Goal: Obtain resource: Download file/media

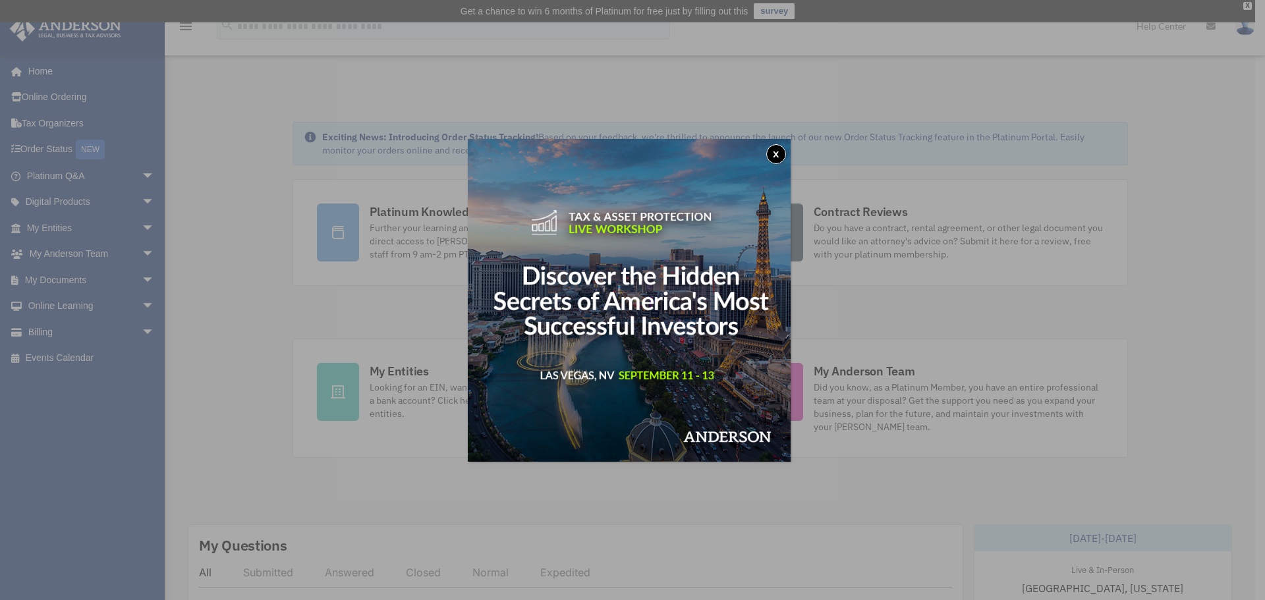
click at [776, 157] on button "x" at bounding box center [776, 154] width 20 height 20
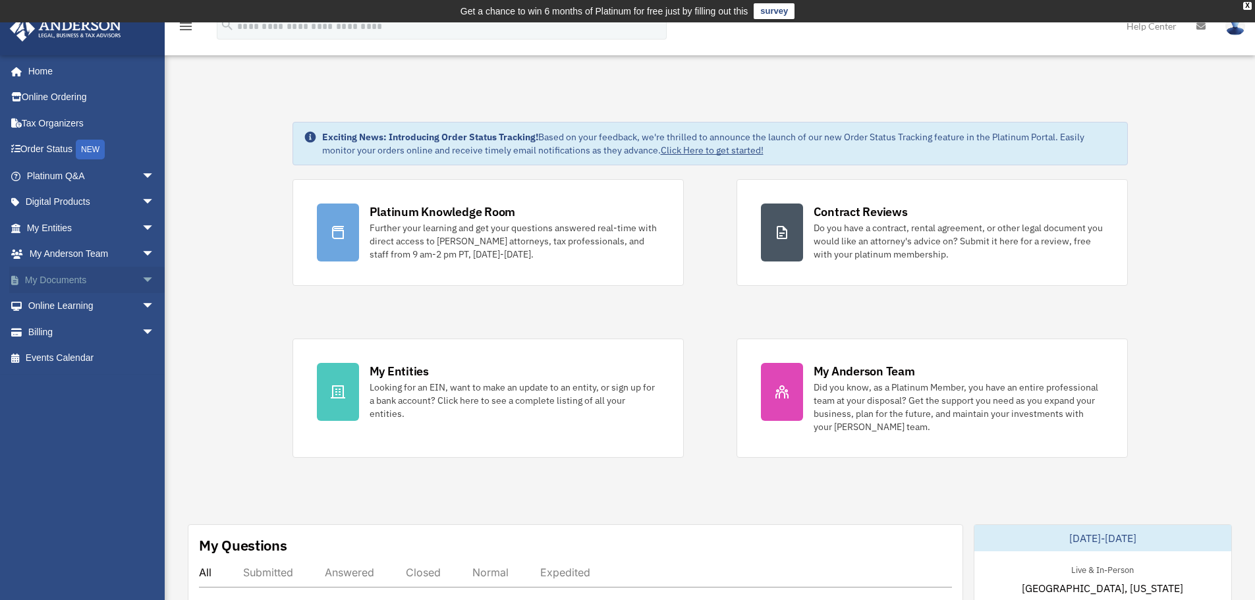
click at [79, 278] on link "My Documents arrow_drop_down" at bounding box center [91, 280] width 165 height 26
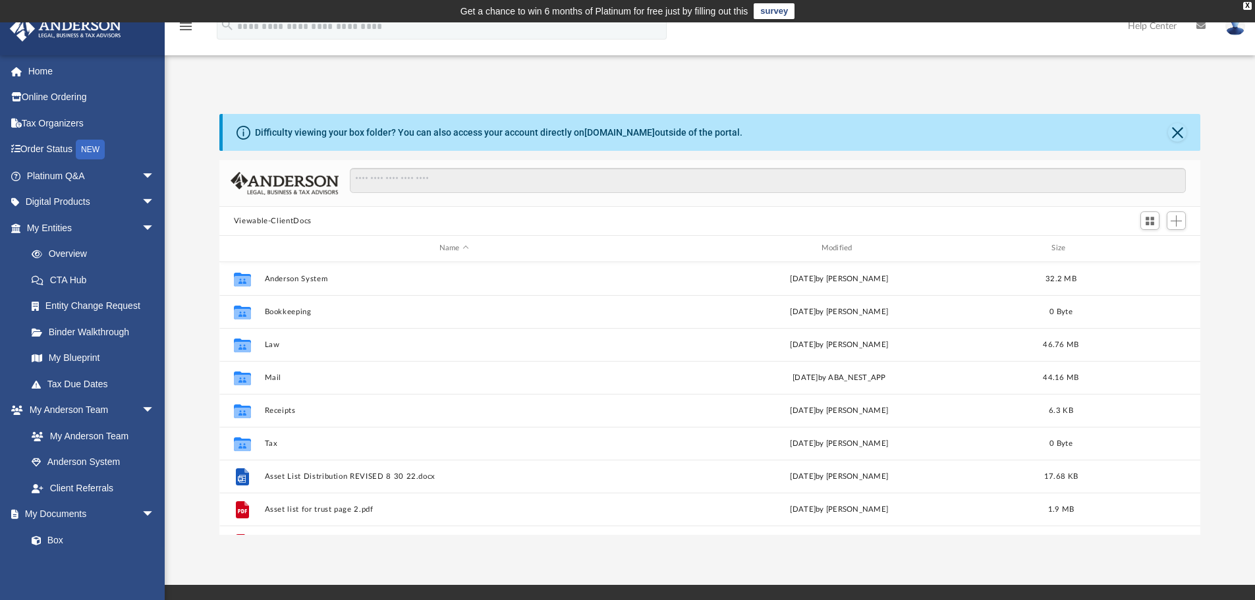
scroll to position [290, 971]
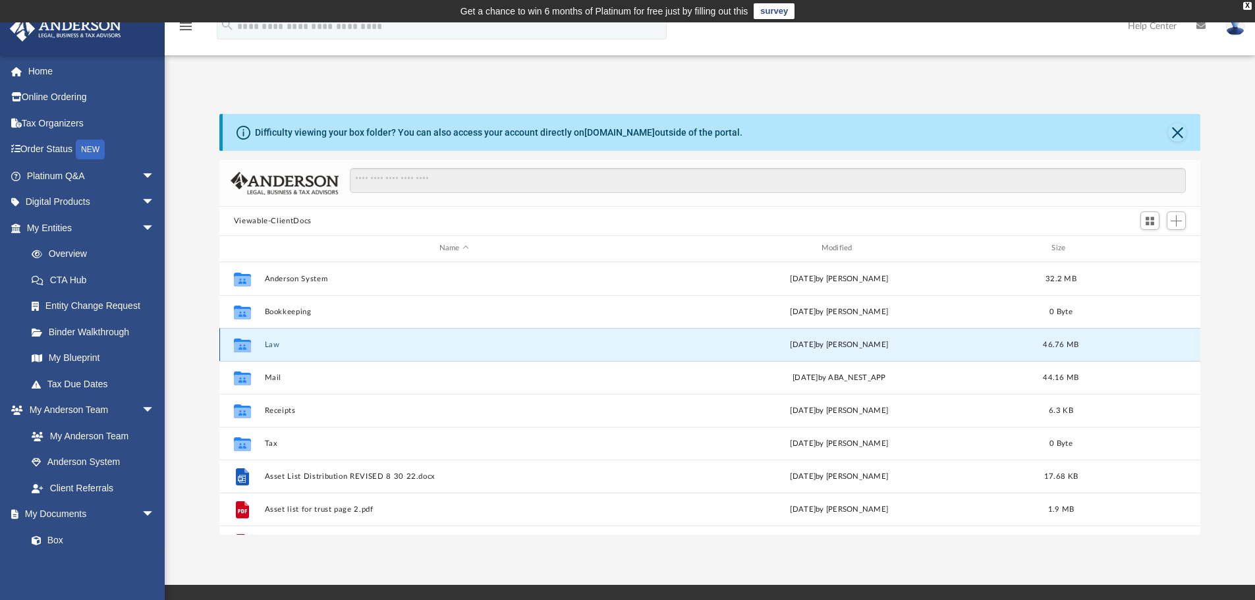
click at [275, 347] on button "Law" at bounding box center [453, 345] width 379 height 9
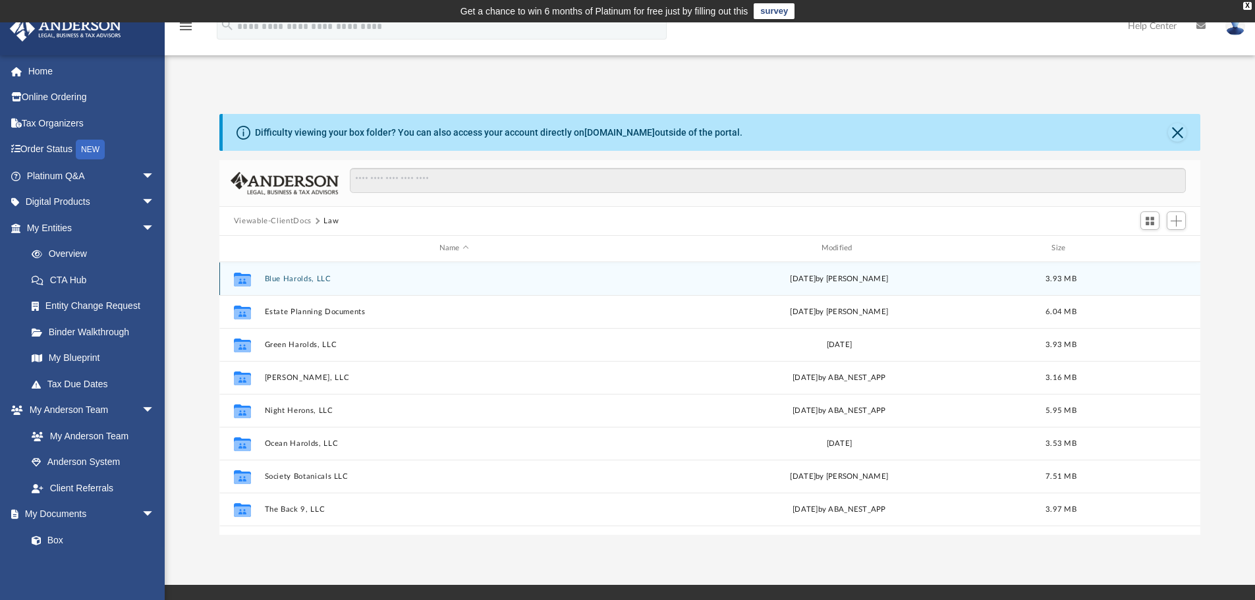
click at [321, 273] on div "Collaborated Folder Blue Harolds, LLC [DATE] by [PERSON_NAME] 3.93 MB" at bounding box center [710, 278] width 982 height 33
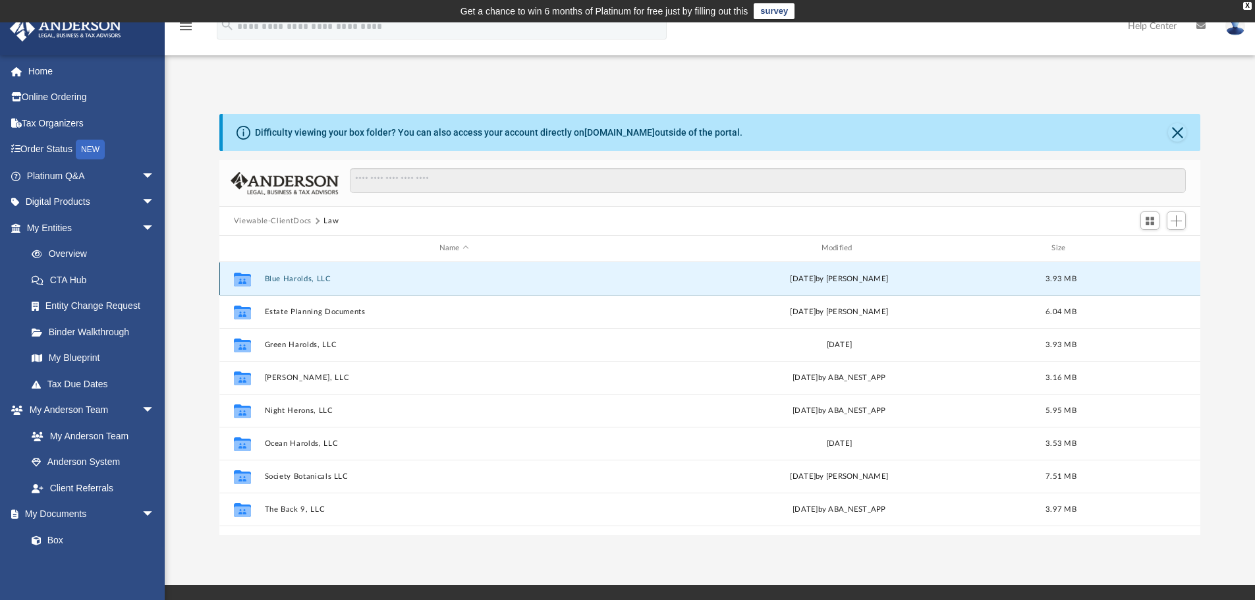
click at [315, 278] on button "Blue Harolds, LLC" at bounding box center [453, 279] width 379 height 9
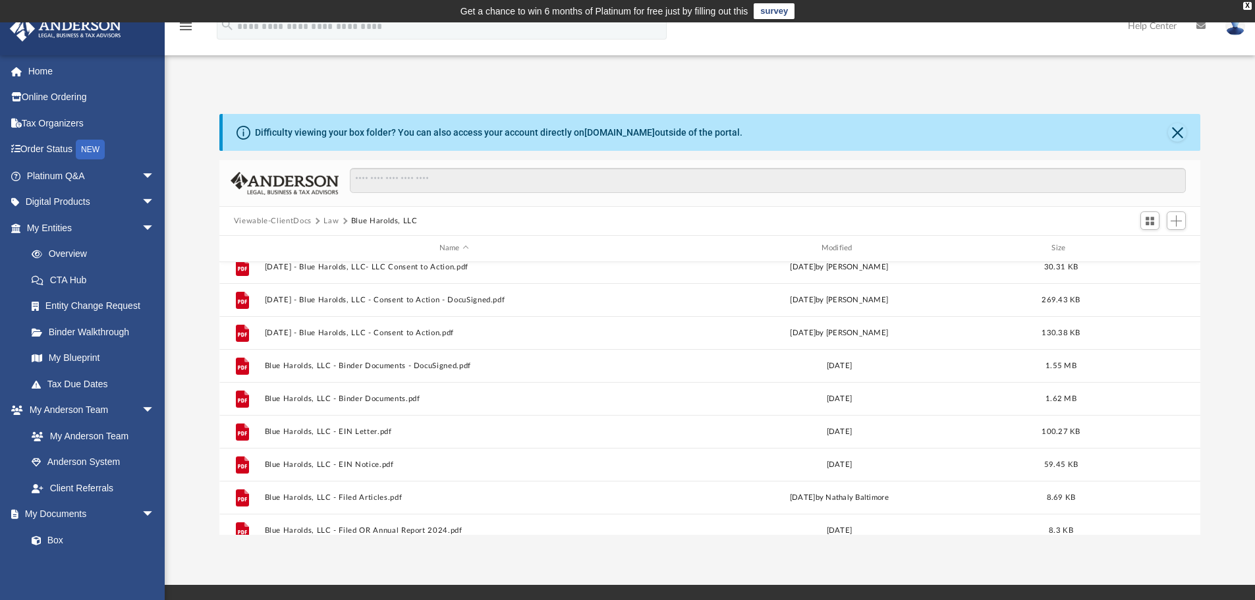
scroll to position [90, 0]
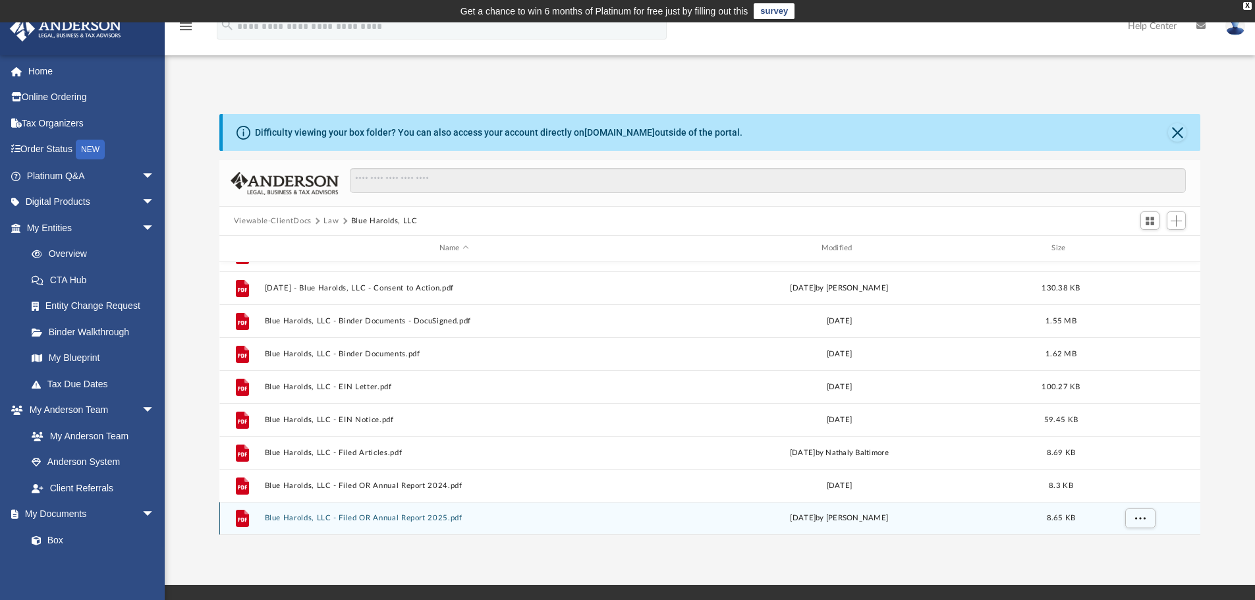
click at [389, 515] on button "Blue Harolds, LLC - Filed OR Annual Report 2025.pdf" at bounding box center [453, 518] width 379 height 9
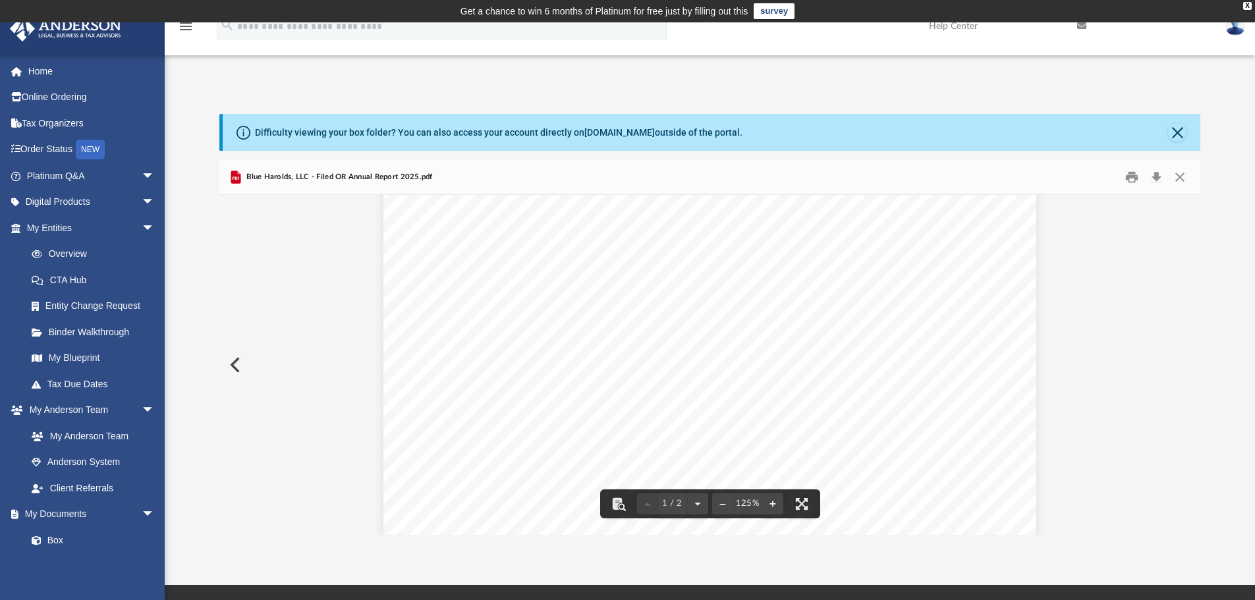
scroll to position [527, 0]
click at [1130, 178] on button "Print" at bounding box center [1132, 177] width 26 height 20
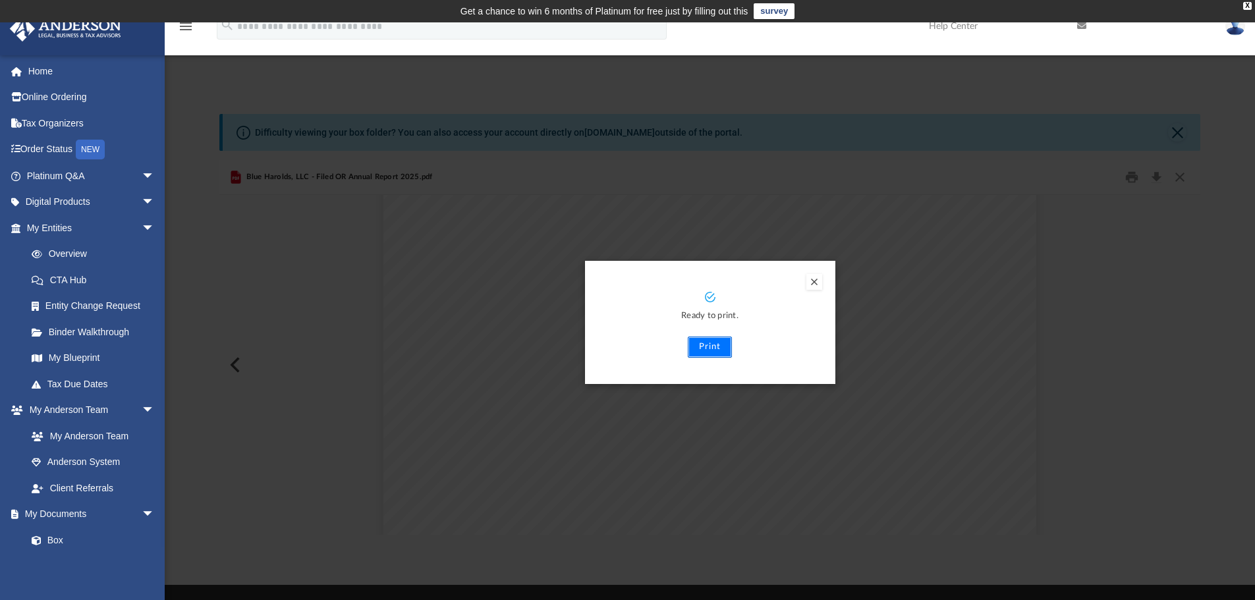
click at [711, 348] on button "Print" at bounding box center [710, 347] width 44 height 21
